Goal: Task Accomplishment & Management: Complete application form

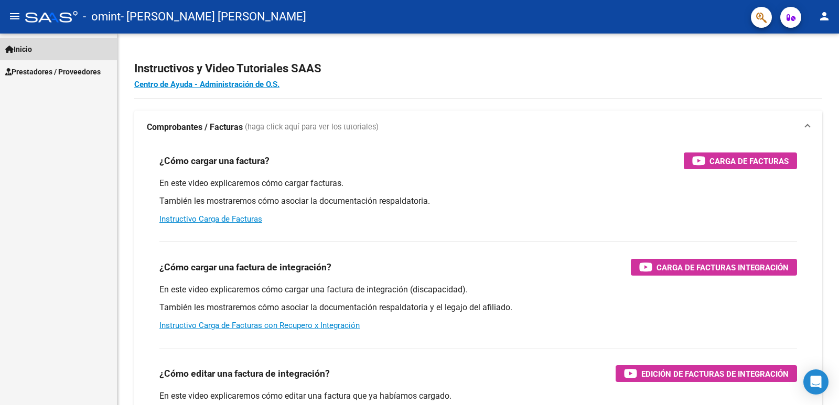
click at [20, 58] on link "Inicio" at bounding box center [58, 49] width 117 height 23
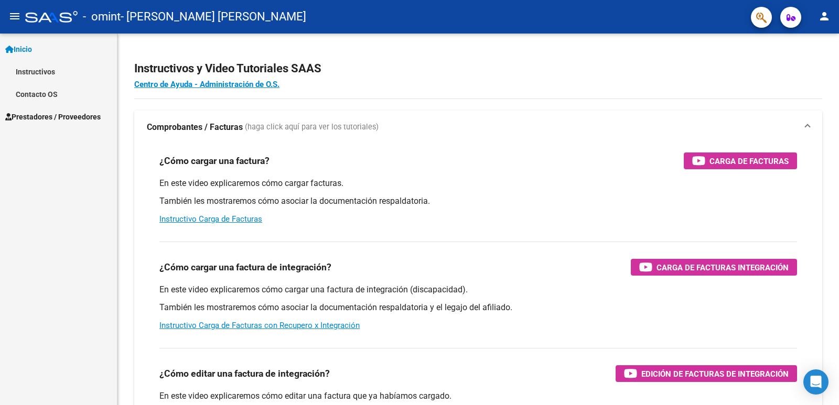
click at [35, 116] on span "Prestadores / Proveedores" at bounding box center [52, 117] width 95 height 12
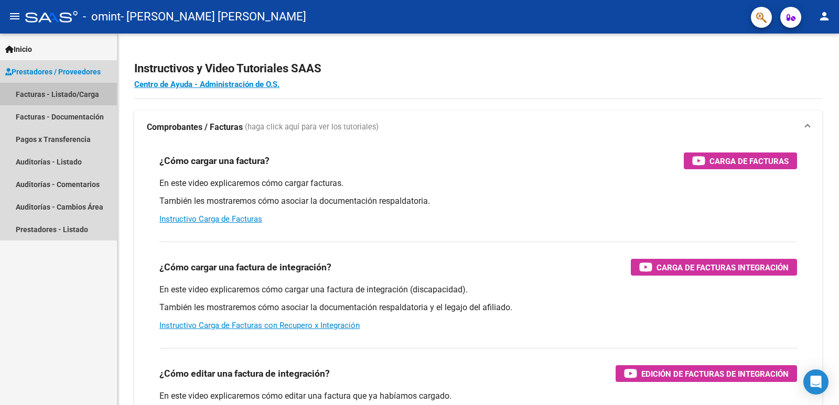
click at [43, 100] on link "Facturas - Listado/Carga" at bounding box center [58, 94] width 117 height 23
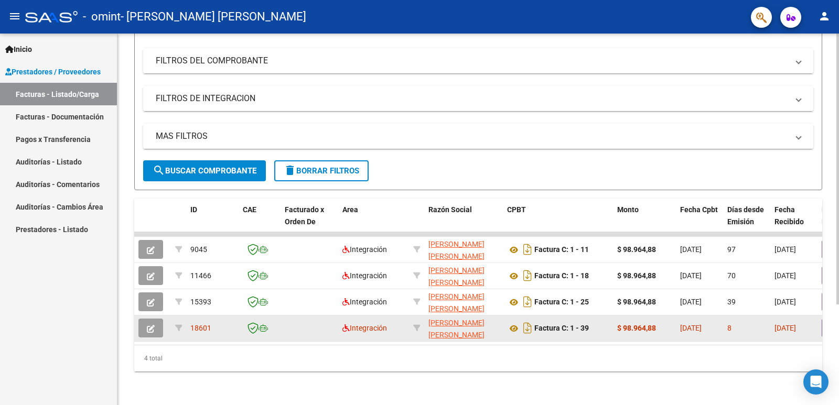
click at [199, 324] on span "18601" at bounding box center [200, 328] width 21 height 8
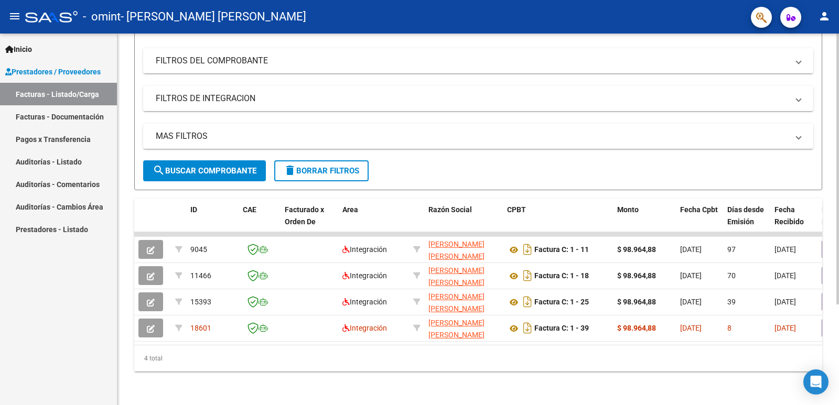
click at [170, 334] on datatable-selection "9045 Integración [PERSON_NAME] [PERSON_NAME] 27397182997 Factura C: 1 - 11 $ 98…" at bounding box center [478, 338] width 688 height 9
click at [173, 345] on div "4 total" at bounding box center [478, 358] width 688 height 26
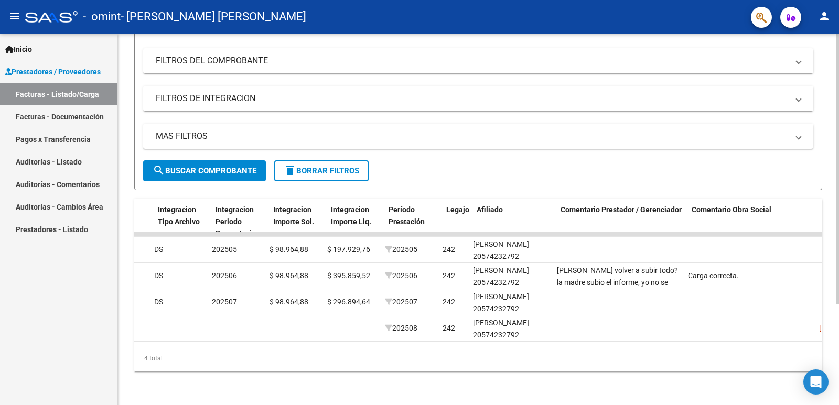
scroll to position [0, 1152]
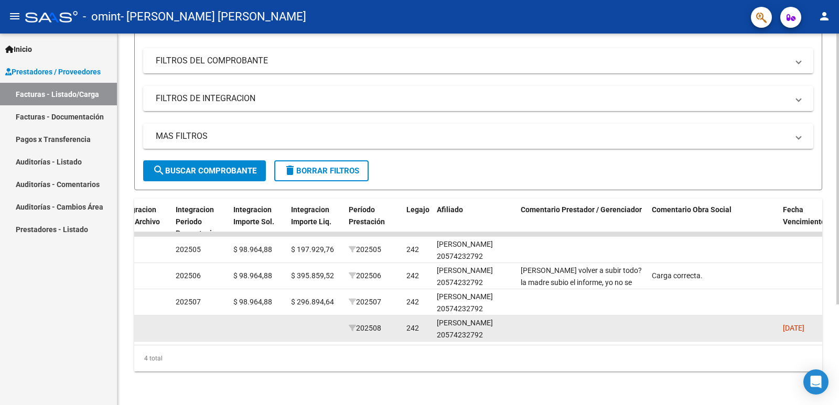
click at [517, 316] on datatable-body-cell at bounding box center [581, 329] width 131 height 26
click at [539, 320] on datatable-body-cell at bounding box center [581, 329] width 131 height 26
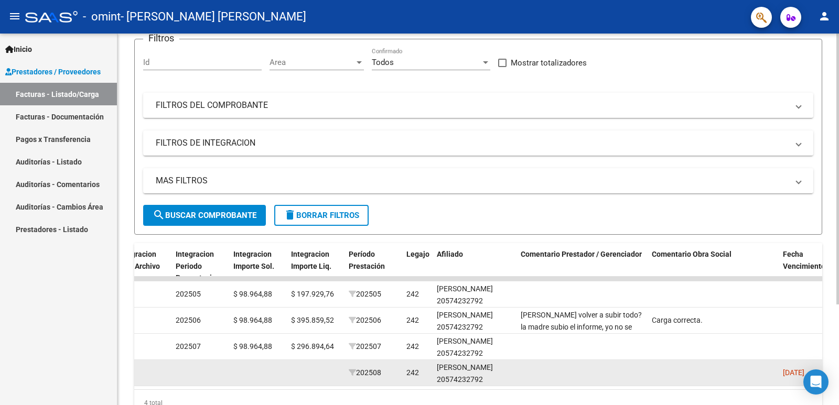
scroll to position [138, 0]
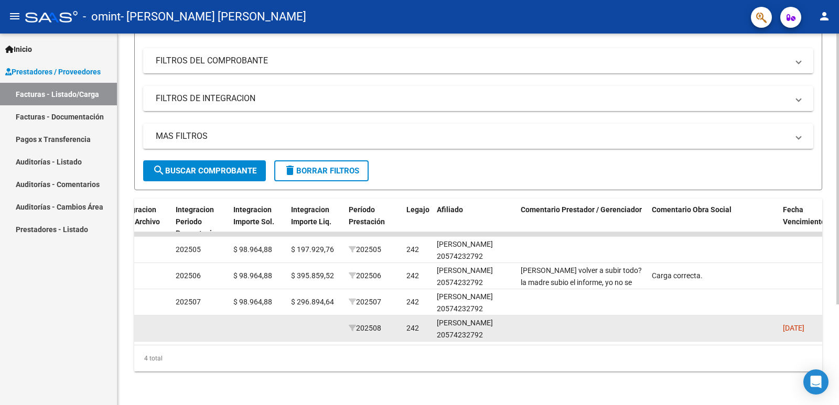
click at [627, 318] on datatable-body-cell at bounding box center [581, 329] width 131 height 26
click at [603, 321] on datatable-body-cell at bounding box center [581, 329] width 131 height 26
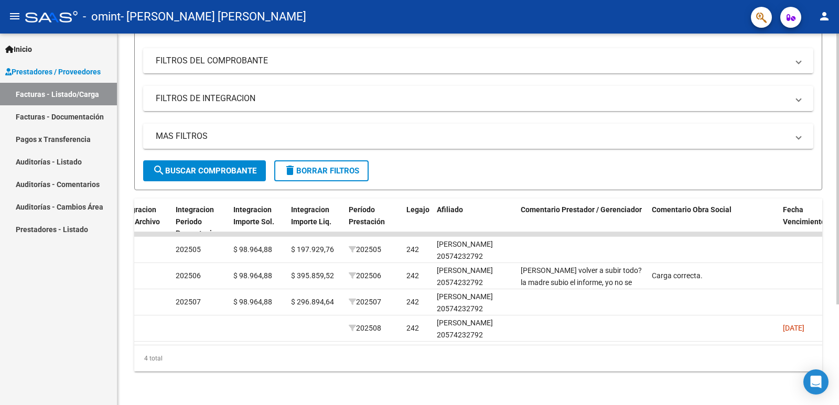
drag, startPoint x: 567, startPoint y: 345, endPoint x: 587, endPoint y: 342, distance: 20.8
click at [587, 342] on div "ID CAE Facturado x Orden De Area Razón Social CPBT Monto Fecha Cpbt Días desde …" at bounding box center [478, 285] width 688 height 173
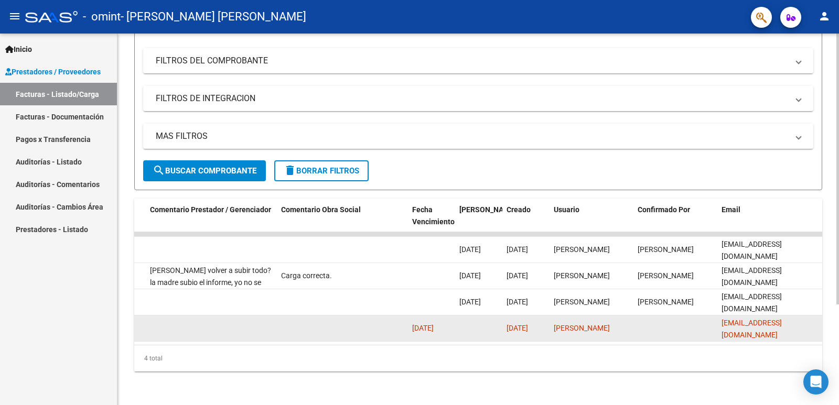
click at [768, 320] on span "[EMAIL_ADDRESS][DOMAIN_NAME]" at bounding box center [751, 329] width 60 height 20
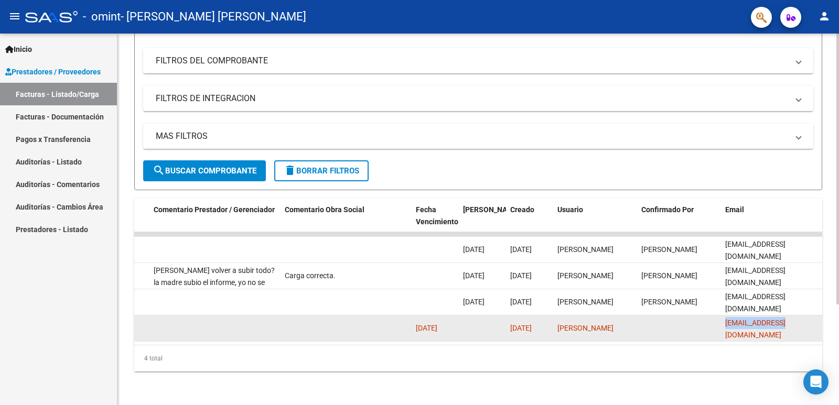
scroll to position [0, 1515]
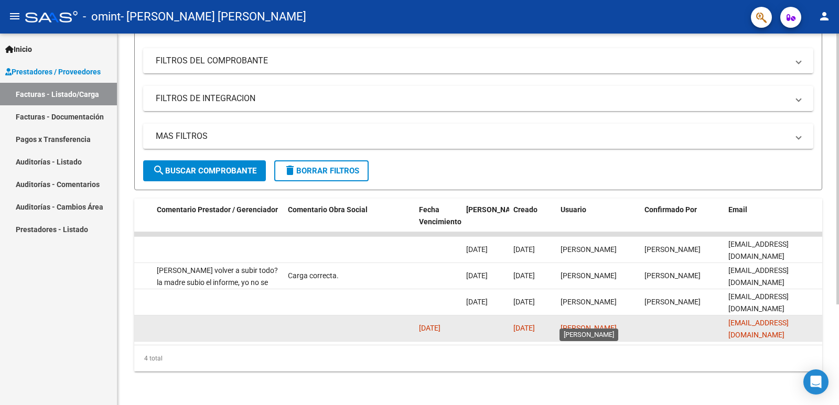
click at [616, 324] on span "[PERSON_NAME]" at bounding box center [588, 328] width 56 height 8
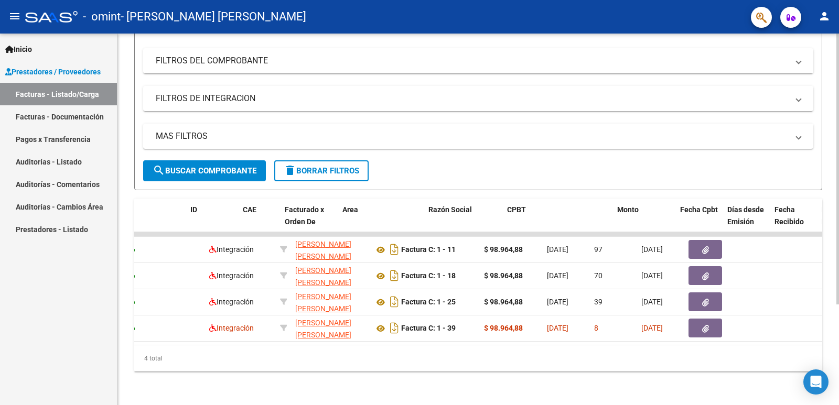
scroll to position [0, 0]
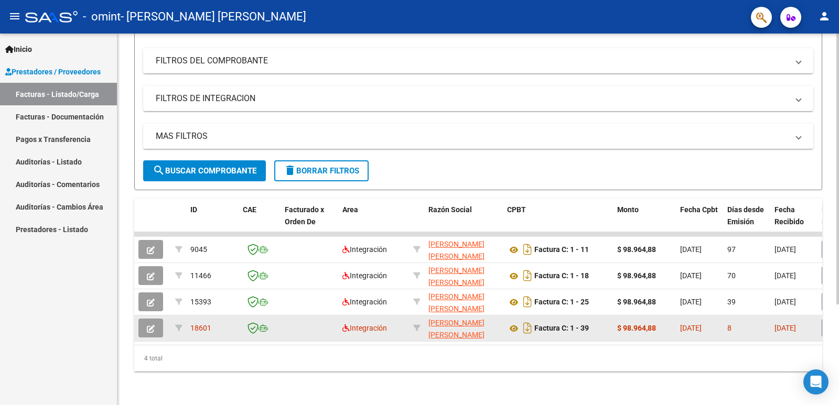
click at [153, 325] on icon "button" at bounding box center [151, 329] width 8 height 8
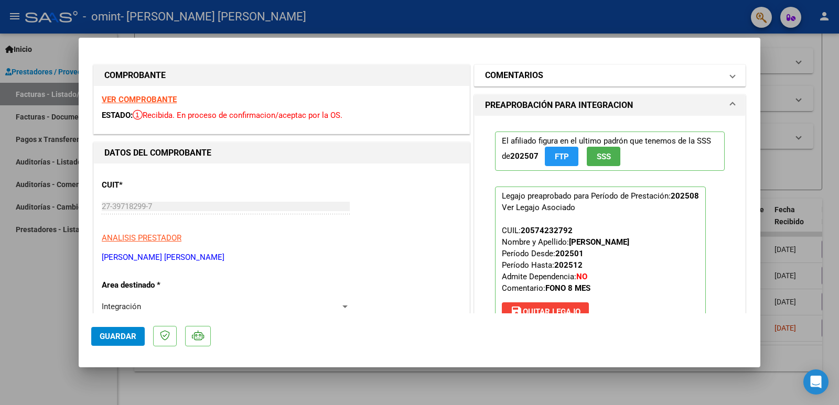
click at [574, 75] on mat-panel-title "COMENTARIOS" at bounding box center [603, 75] width 237 height 13
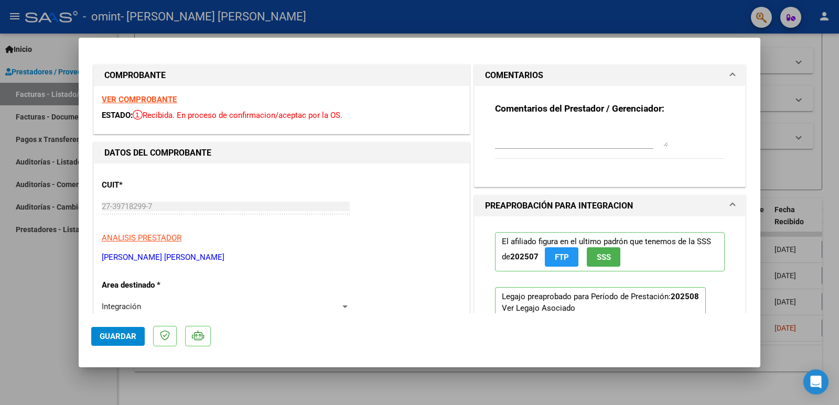
click at [569, 142] on textarea at bounding box center [581, 136] width 173 height 21
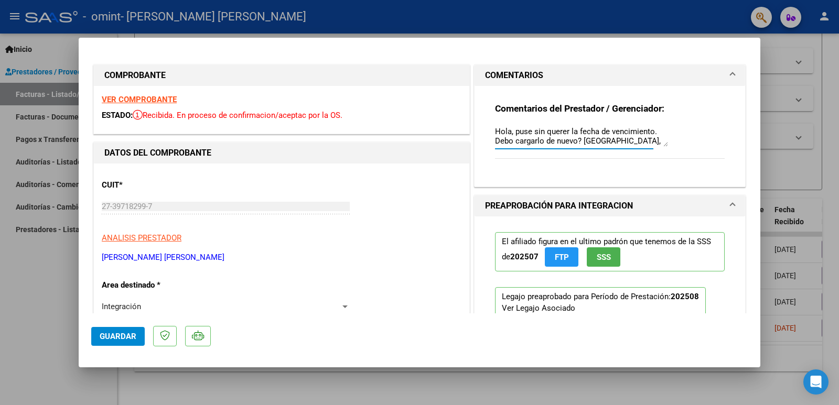
type textarea "Hola, puse sin querer la fecha de vencimiento. Debo cargarlo de nuevo? [GEOGRAP…"
click at [105, 334] on span "Guardar" at bounding box center [118, 336] width 37 height 9
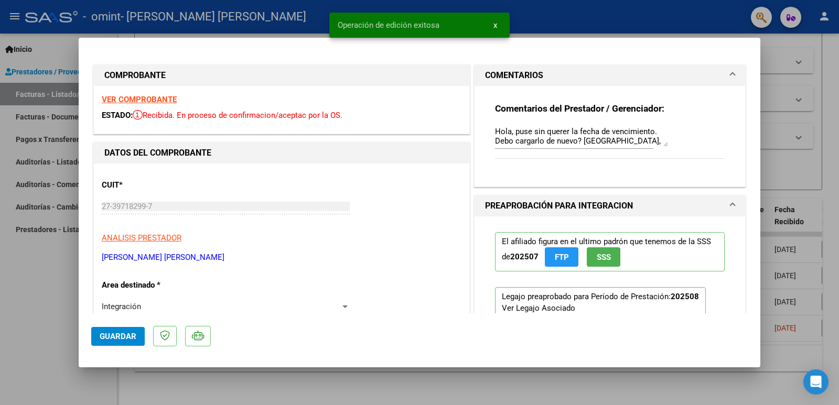
click at [791, 71] on div at bounding box center [419, 202] width 839 height 405
type input "$ 0,00"
